Goal: Information Seeking & Learning: Get advice/opinions

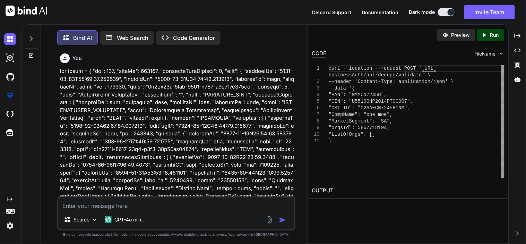
scroll to position [17670, 0]
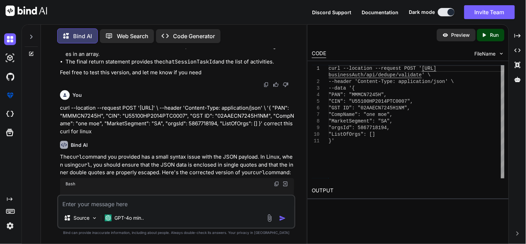
click at [141, 206] on textarea at bounding box center [176, 202] width 236 height 12
paste textarea "ssorestcustom-0.0.1.jar"
type textarea "ssorestcustom-0.0.1.jar"
type textarea "x"
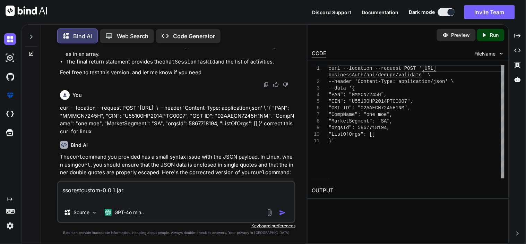
type textarea "ssorestcustom-0.0.1.jar"
type textarea "x"
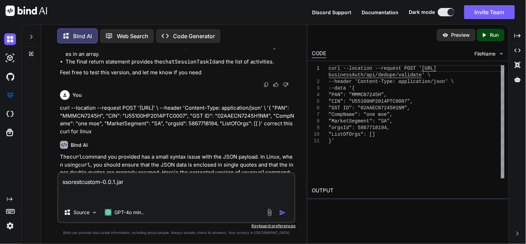
type textarea "ssorestcustom-0.0.1.jar h"
type textarea "x"
type textarea "ssorestcustom-0.0.1.jar ho"
type textarea "x"
type textarea "ssorestcustom-0.0.1.jar how"
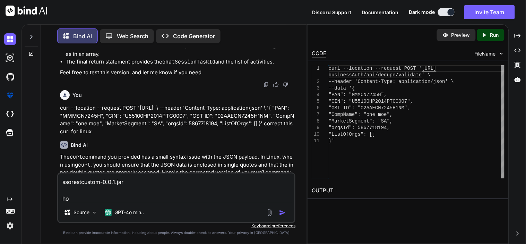
type textarea "x"
type textarea "ssorestcustom-0.0.1.jar howo"
type textarea "x"
type textarea "ssorestcustom-0.0.1.jar howo"
type textarea "x"
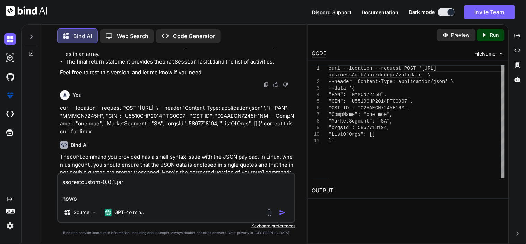
type textarea "ssorestcustom-0.0.1.jar howo t"
type textarea "x"
type textarea "ssorestcustom-0.0.1.jar howo"
type textarea "x"
type textarea "ssorestcustom-0.0.1.jar howo"
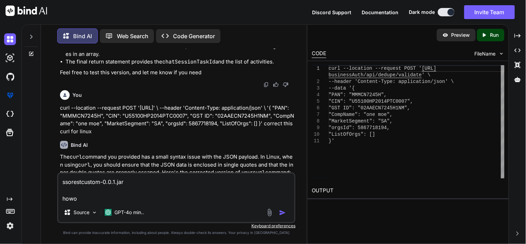
type textarea "x"
type textarea "ssorestcustom-0.0.1.jar how"
type textarea "x"
type textarea "ssorestcustom-0.0.1.jar how"
type textarea "x"
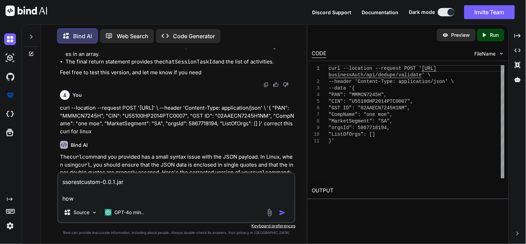
type textarea "ssorestcustom-0.0.1.jar how o"
type textarea "x"
type textarea "ssorestcustom-0.0.1.jar how"
type textarea "x"
type textarea "ssorestcustom-0.0.1.jar how t"
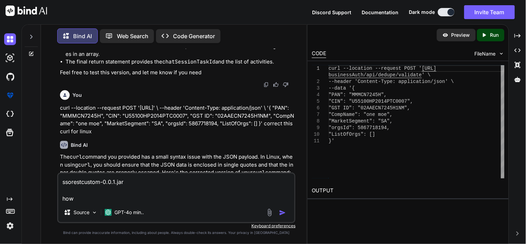
type textarea "x"
type textarea "ssorestcustom-0.0.1.jar how to"
type textarea "x"
type textarea "ssorestcustom-0.0.1.jar how to"
type textarea "x"
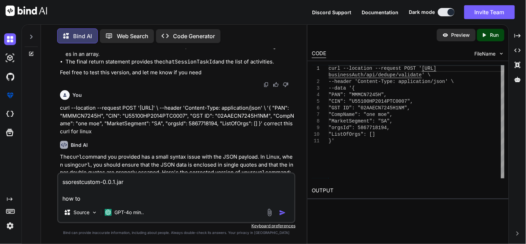
type textarea "ssorestcustom-0.0.1.jar how to c"
type textarea "x"
type textarea "ssorestcustom-0.0.1.jar how to ch"
type textarea "x"
type textarea "ssorestcustom-0.0.1.jar how to che"
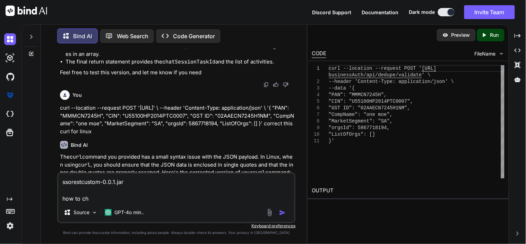
type textarea "x"
type textarea "ssorestcustom-0.0.1.jar how to chec"
type textarea "x"
type textarea "ssorestcustom-0.0.1.jar how to check"
type textarea "x"
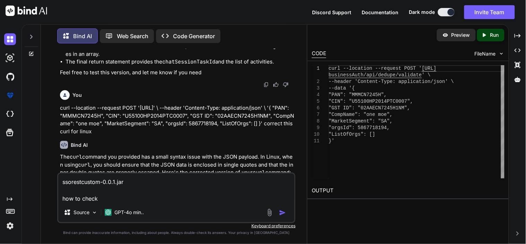
type textarea "ssorestcustom-0.0.1.jar how to check"
type textarea "x"
type textarea "ssorestcustom-0.0.1.jar how to check i"
type textarea "x"
type textarea "ssorestcustom-0.0.1.jar how to check if"
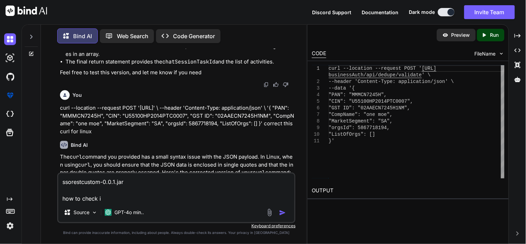
type textarea "x"
type textarea "ssorestcustom-0.0.1.jar how to check if"
type textarea "x"
type textarea "ssorestcustom-0.0.1.jar how to check if t"
type textarea "x"
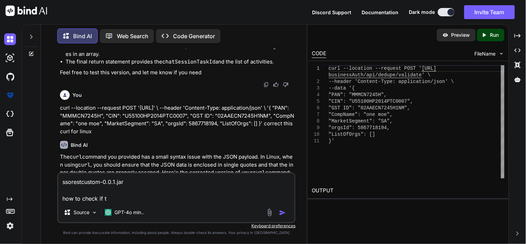
type textarea "ssorestcustom-0.0.1.jar how to check if th"
type textarea "x"
type textarea "ssorestcustom-0.0.1.jar how to check if thi"
type textarea "x"
type textarea "ssorestcustom-0.0.1.jar how to check if this"
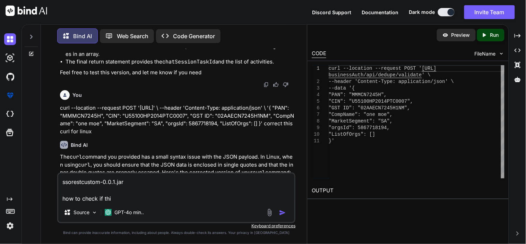
type textarea "x"
type textarea "ssorestcustom-0.0.1.jar how to check if this"
type textarea "x"
type textarea "ssorestcustom-0.0.1.jar how to check if this j"
type textarea "x"
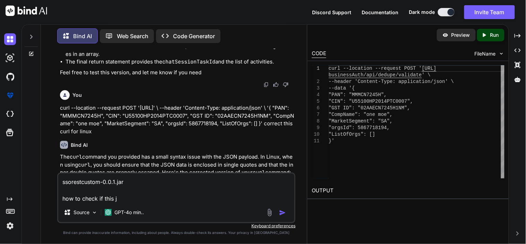
type textarea "ssorestcustom-0.0.1.jar how to check if this ja"
type textarea "x"
type textarea "ssorestcustom-0.0.1.jar how to check if this jar"
type textarea "x"
type textarea "ssorestcustom-0.0.1.jar how to check if this jar"
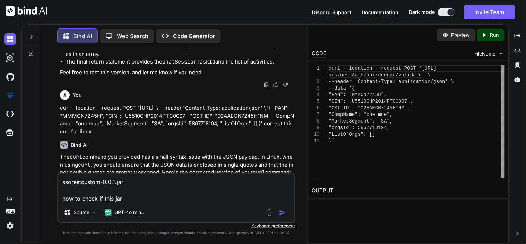
type textarea "x"
type textarea "ssorestcustom-0.0.1.jar how to check if this jar i"
type textarea "x"
type textarea "ssorestcustom-0.0.1.jar how to check if this jar in"
type textarea "x"
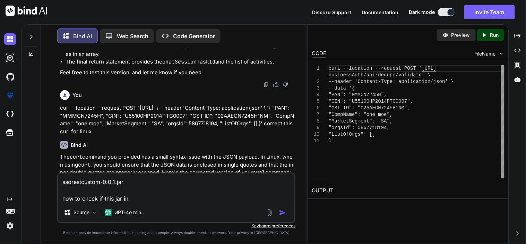
type textarea "ssorestcustom-0.0.1.jar how to check if this jar in"
type textarea "x"
type textarea "ssorestcustom-0.0.1.jar how to check if this jar in r"
type textarea "x"
type textarea "ssorestcustom-0.0.1.jar how to check if this jar in ru"
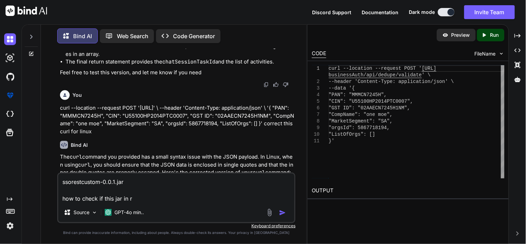
type textarea "x"
type textarea "ssorestcustom-0.0.1.jar how to check if this jar in run"
type textarea "x"
type textarea "ssorestcustom-0.0.1.jar how to check if this jar in runn"
type textarea "x"
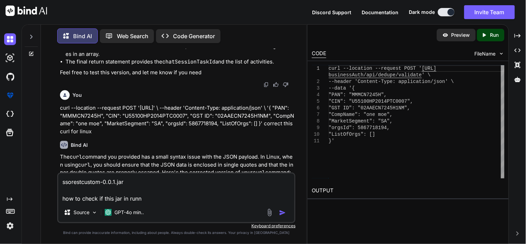
type textarea "ssorestcustom-0.0.1.jar how to check if this jar in runni"
type textarea "x"
type textarea "ssorestcustom-0.0.1.jar how to check if this jar in [GEOGRAPHIC_DATA]"
type textarea "x"
type textarea "ssorestcustom-0.0.1.jar how to check if this jar in running"
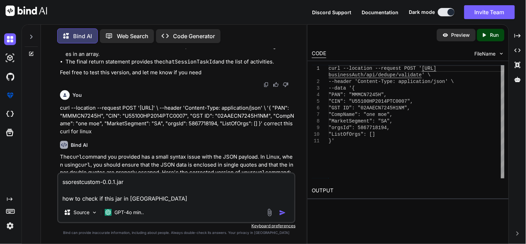
type textarea "x"
type textarea "ssorestcustom-0.0.1.jar how to check if this jar in running"
type textarea "x"
type textarea "ssorestcustom-0.0.1.jar how to check if this jar in running i"
type textarea "x"
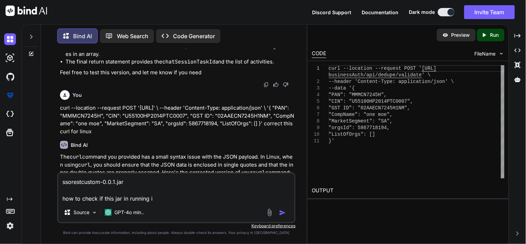
type textarea "ssorestcustom-0.0.1.jar how to check if this jar in running in"
type textarea "x"
type textarea "ssorestcustom-0.0.1.jar how to check if this jar in running in"
type textarea "x"
type textarea "ssorestcustom-0.0.1.jar how to check if this jar in running in s"
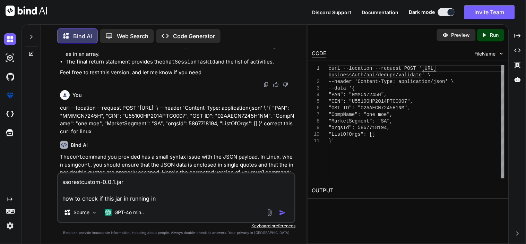
type textarea "x"
type textarea "ssorestcustom-0.0.1.jar how to check if this jar in running in se"
type textarea "x"
type textarea "ssorestcustom-0.0.1.jar how to check if this jar in running in ser"
type textarea "x"
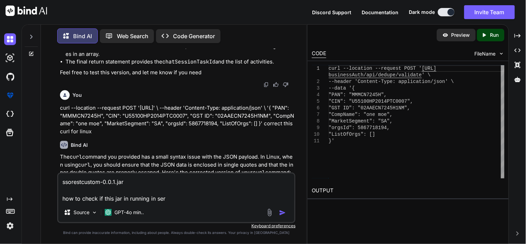
type textarea "ssorestcustom-0.0.1.jar how to check if this jar in running in serv"
type textarea "x"
type textarea "ssorestcustom-0.0.1.jar how to check if this jar in running in serve"
type textarea "x"
type textarea "ssorestcustom-0.0.1.jar how to check if this jar in running in server"
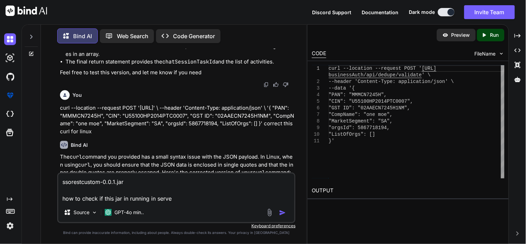
type textarea "x"
type textarea "ssorestcustom-0.0.1.jar how to check if this jar in running in server"
type textarea "x"
type textarea "ssorestcustom-0.0.1.jar how to check if this jar in running in server o"
type textarea "x"
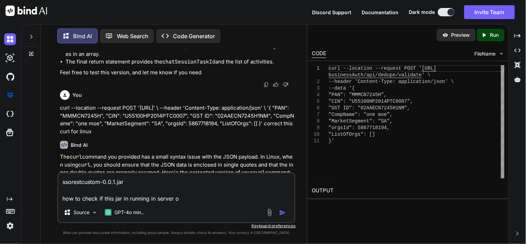
type textarea "ssorestcustom-0.0.1.jar how to check if this jar in running in server o"
type textarea "x"
type textarea "ssorestcustom-0.0.1.jar how to check if this jar in running in server o"
type textarea "x"
type textarea "ssorestcustom-0.0.1.jar how to check if this jar in running in server or"
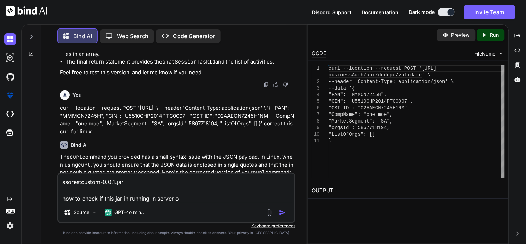
type textarea "x"
type textarea "ssorestcustom-0.0.1.jar how to check if this jar in running in server or"
type textarea "x"
type textarea "ssorestcustom-0.0.1.jar how to check if this jar in running in server or n"
type textarea "x"
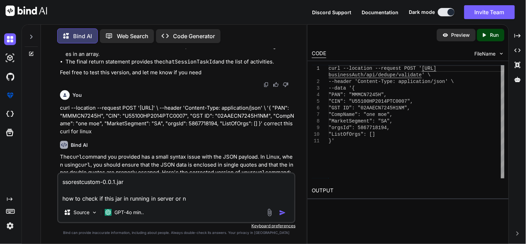
type textarea "ssorestcustom-0.0.1.jar how to check if this jar in running in server or no"
type textarea "x"
type textarea "ssorestcustom-0.0.1.jar how to check if this jar in running in server or not"
type textarea "x"
type textarea "ssorestcustom-0.0.1.jar how to check if this jar in running in server or not"
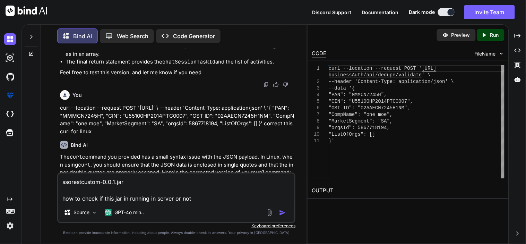
type textarea "x"
type textarea "ssorestcustom-0.0.1.jar how to check if this jar in running in server or not ?"
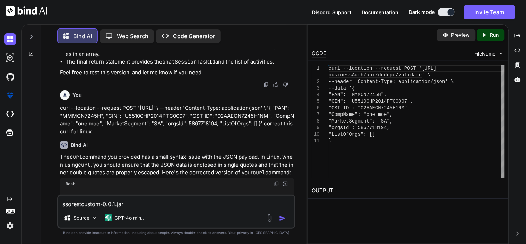
type textarea "x"
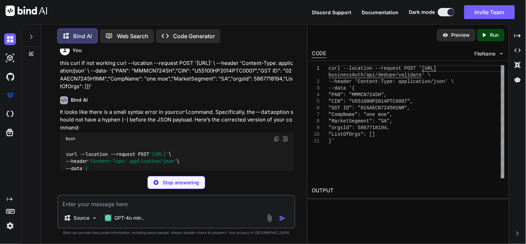
scroll to position [17991, 0]
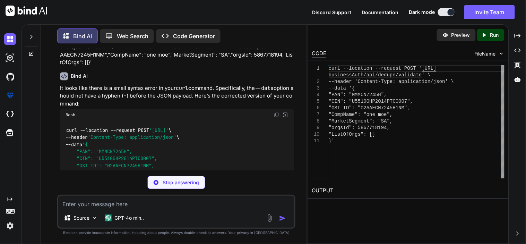
type textarea "x"
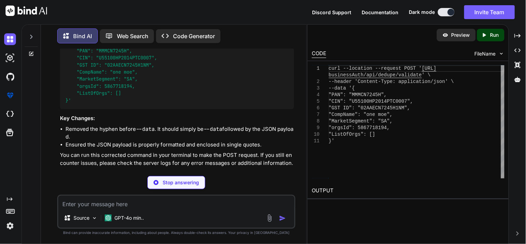
scroll to position [18057, 0]
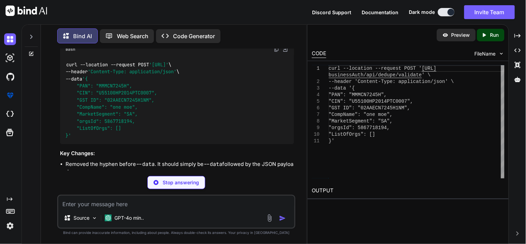
type textarea "x"
type textarea "ps aux | grep java"
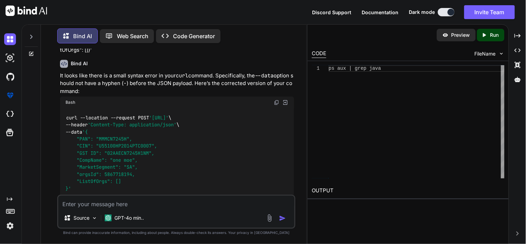
scroll to position [18250, 0]
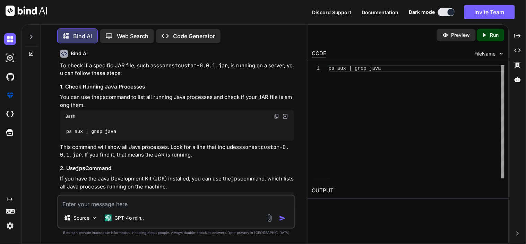
click at [274, 113] on button at bounding box center [277, 116] width 6 height 6
click at [131, 213] on div "GPT-4o min.." at bounding box center [124, 218] width 45 height 14
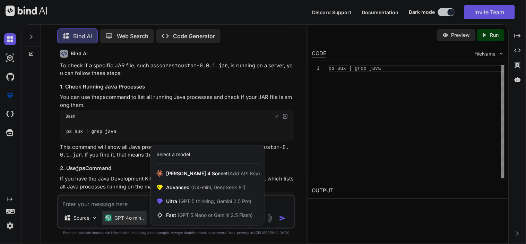
click at [120, 200] on div at bounding box center [263, 122] width 526 height 244
type textarea "x"
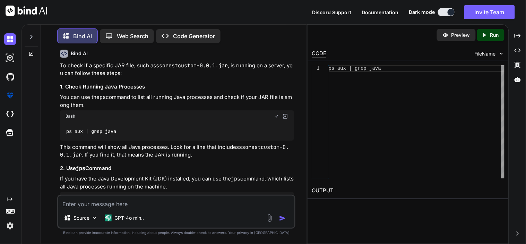
click at [120, 200] on textarea at bounding box center [176, 202] width 236 height 12
type textarea "h"
type textarea "x"
type textarea "ho"
type textarea "x"
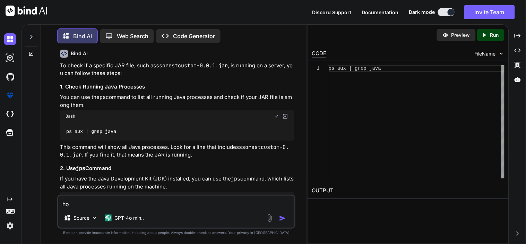
type textarea "how"
type textarea "x"
type textarea "how"
type textarea "x"
type textarea "how c"
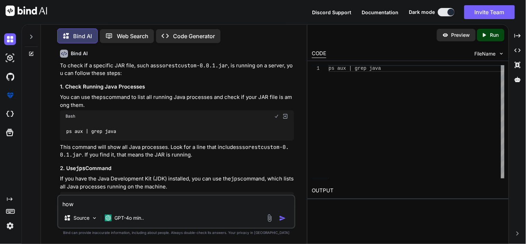
type textarea "x"
type textarea "how ca"
type textarea "x"
type textarea "how ca"
type textarea "x"
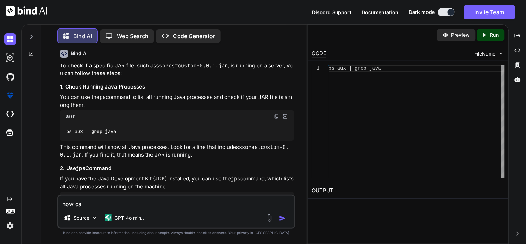
type textarea "how ca n"
type textarea "x"
type textarea "how ca"
type textarea "x"
type textarea "how ca"
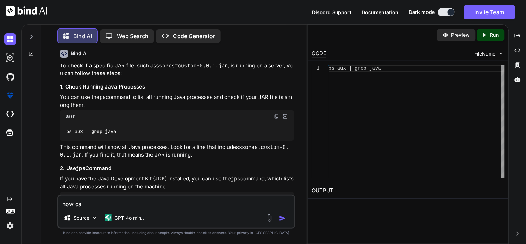
type textarea "x"
type textarea "how can"
type textarea "x"
type textarea "how can"
type textarea "x"
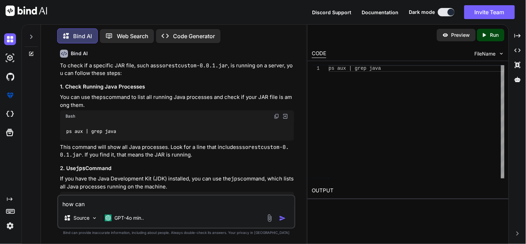
type textarea "how can i"
type textarea "x"
type textarea "how can i"
type textarea "x"
type textarea "how can i c"
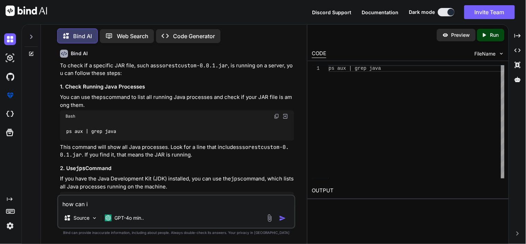
type textarea "x"
type textarea "how can i ch"
type textarea "x"
type textarea "how can i che"
type textarea "x"
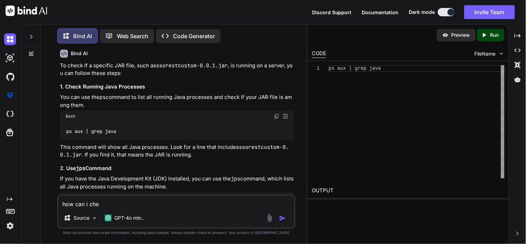
type textarea "how can i chec"
type textarea "x"
type textarea "how can i check"
type textarea "x"
type textarea "how can i check"
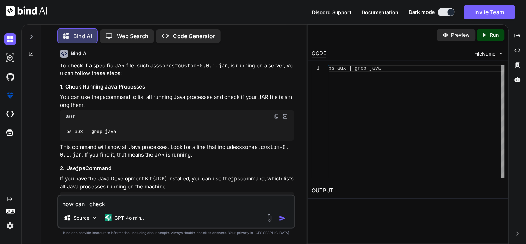
type textarea "x"
type textarea "how can i check o"
type textarea "x"
type textarea "how can i check"
type textarea "x"
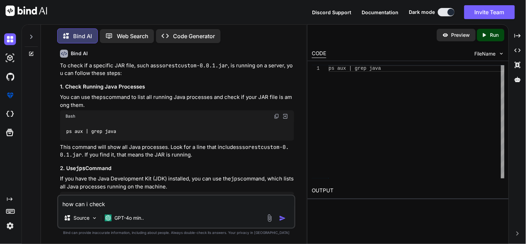
type textarea "how can i check f"
type textarea "x"
type textarea "how can i check fo"
type textarea "x"
type textarea "how can i check for"
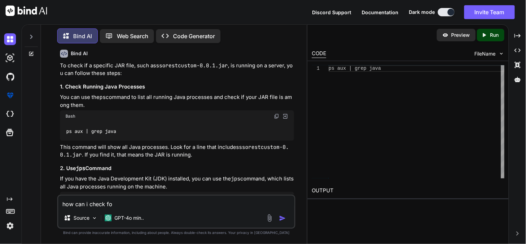
type textarea "x"
type textarea "how can i check for"
type textarea "x"
type textarea "how can i check for s"
type textarea "x"
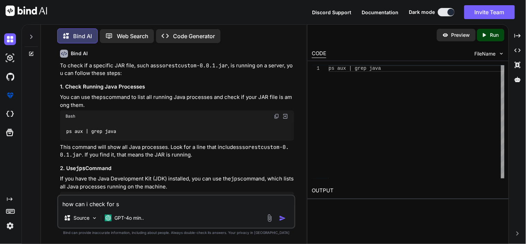
type textarea "how can i check for sp"
type textarea "x"
type textarea "how can i check for spe"
type textarea "x"
type textarea "how can i check for spef"
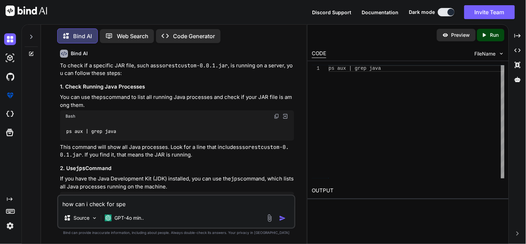
type textarea "x"
type textarea "how can i check for spefi"
type textarea "x"
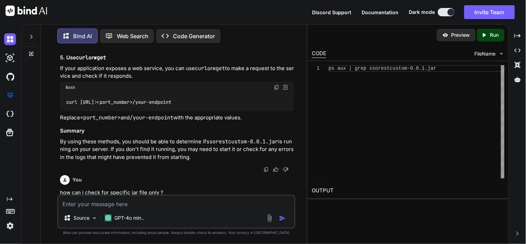
scroll to position [18575, 0]
